Goal: Find contact information: Find contact information

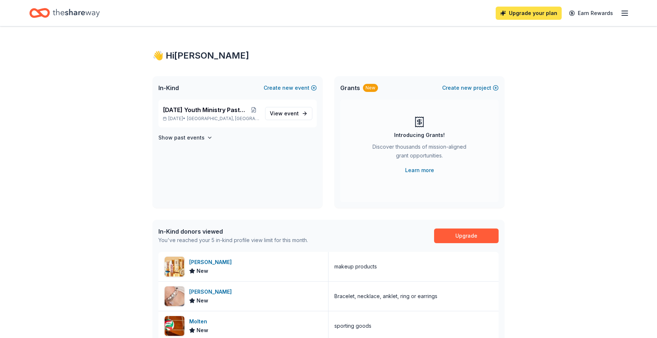
click at [526, 12] on link "Upgrade your plan" at bounding box center [528, 13] width 66 height 13
click at [625, 11] on icon "button" at bounding box center [624, 13] width 9 height 9
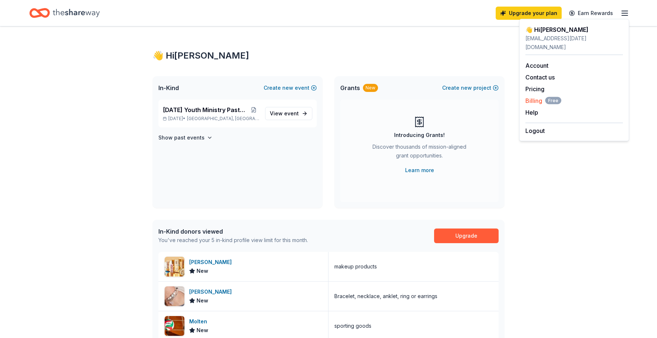
click at [548, 97] on span "Free" at bounding box center [553, 100] width 16 height 7
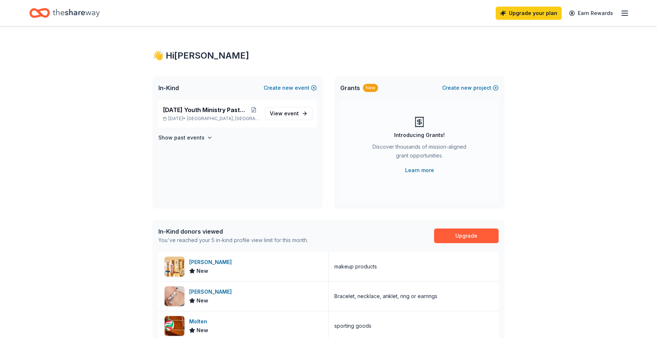
click at [628, 13] on icon "button" at bounding box center [624, 13] width 9 height 9
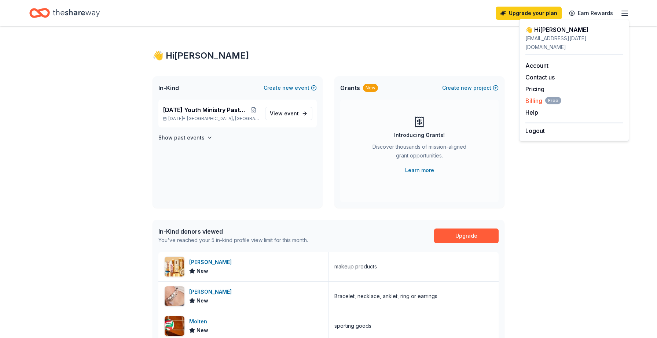
click at [542, 96] on span "Billing Free" at bounding box center [543, 100] width 36 height 9
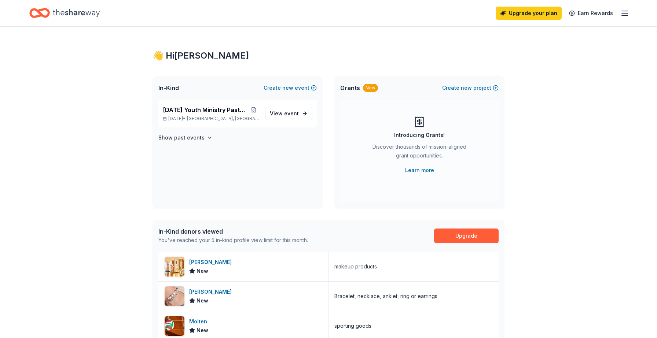
click at [623, 14] on icon "button" at bounding box center [624, 13] width 9 height 9
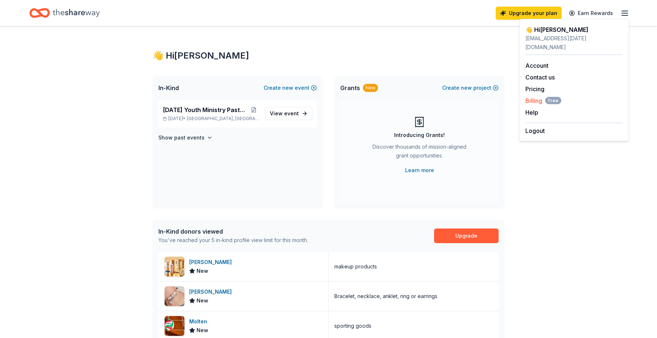
click at [533, 96] on span "Billing Free" at bounding box center [543, 100] width 36 height 9
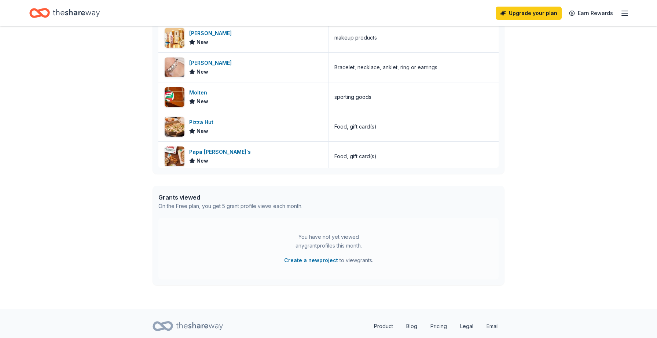
scroll to position [252, 0]
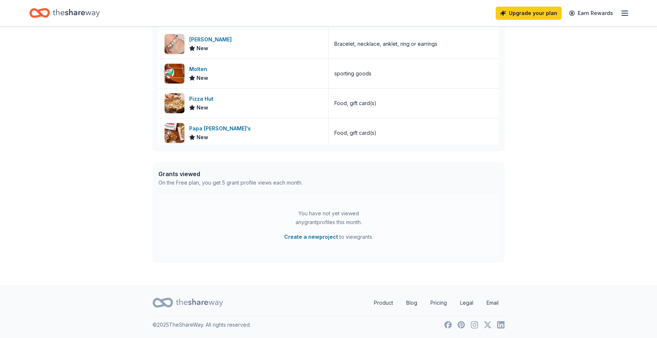
click at [628, 10] on icon "button" at bounding box center [624, 13] width 9 height 9
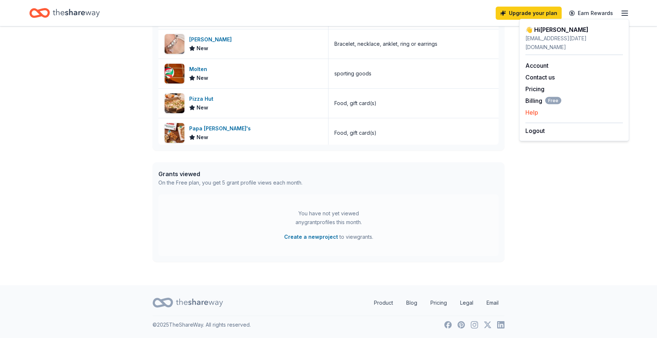
click at [536, 108] on button "Help" at bounding box center [531, 112] width 13 height 9
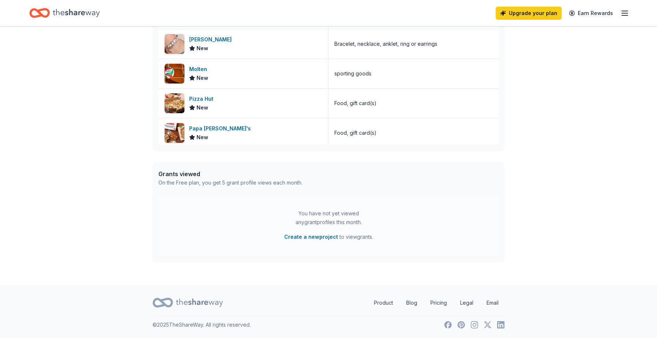
click at [627, 11] on icon "button" at bounding box center [624, 13] width 9 height 9
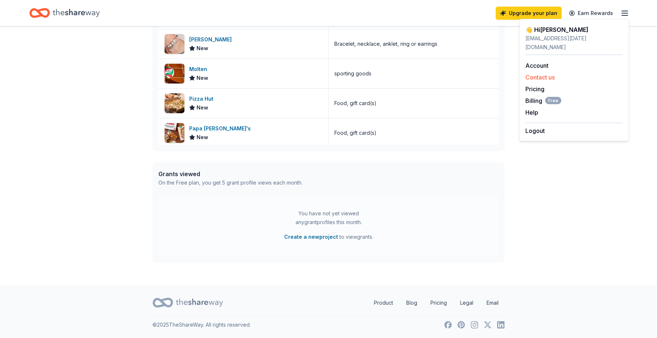
click at [546, 73] on button "Contact us" at bounding box center [539, 77] width 29 height 9
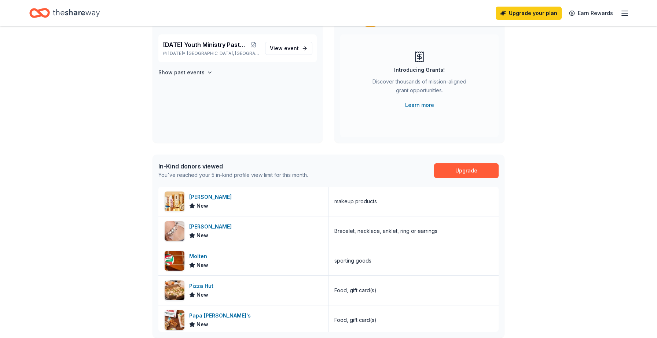
scroll to position [0, 0]
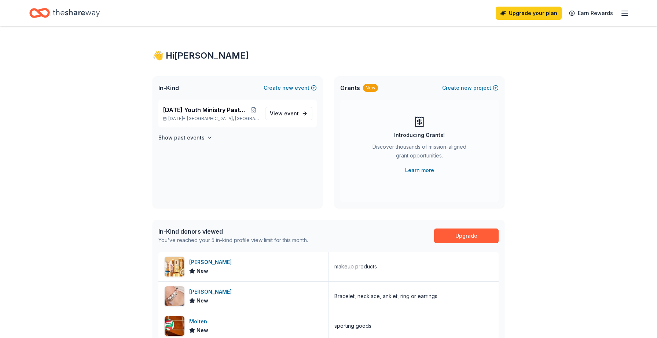
click at [621, 13] on icon "button" at bounding box center [624, 13] width 9 height 9
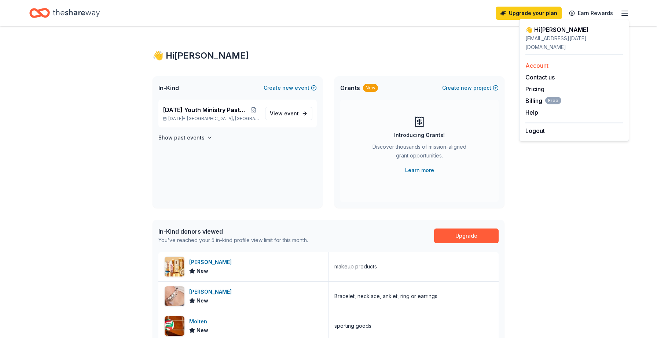
click at [541, 62] on link "Account" at bounding box center [536, 65] width 23 height 7
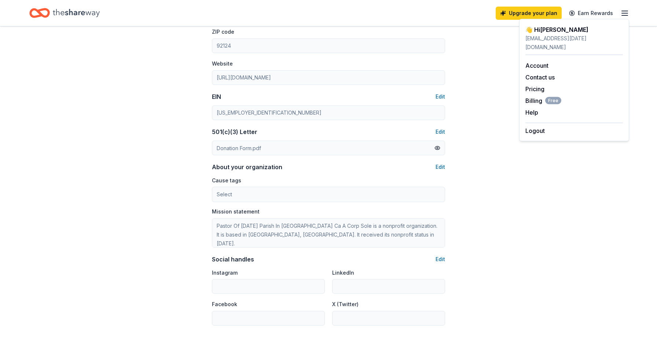
scroll to position [395, 0]
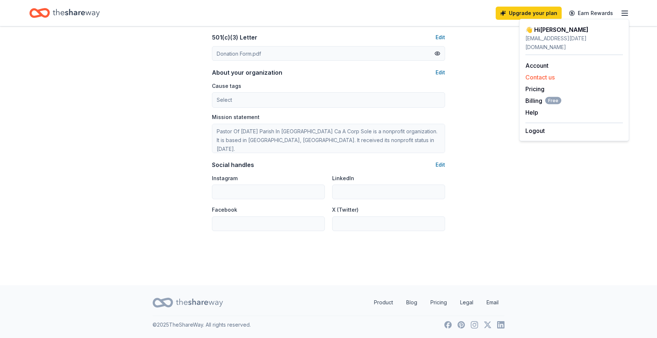
click at [542, 73] on button "Contact us" at bounding box center [539, 77] width 29 height 9
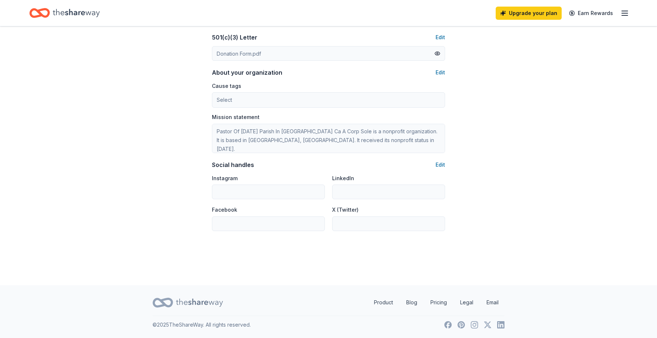
click at [62, 6] on icon "Home" at bounding box center [76, 12] width 47 height 15
